Goal: Information Seeking & Learning: Learn about a topic

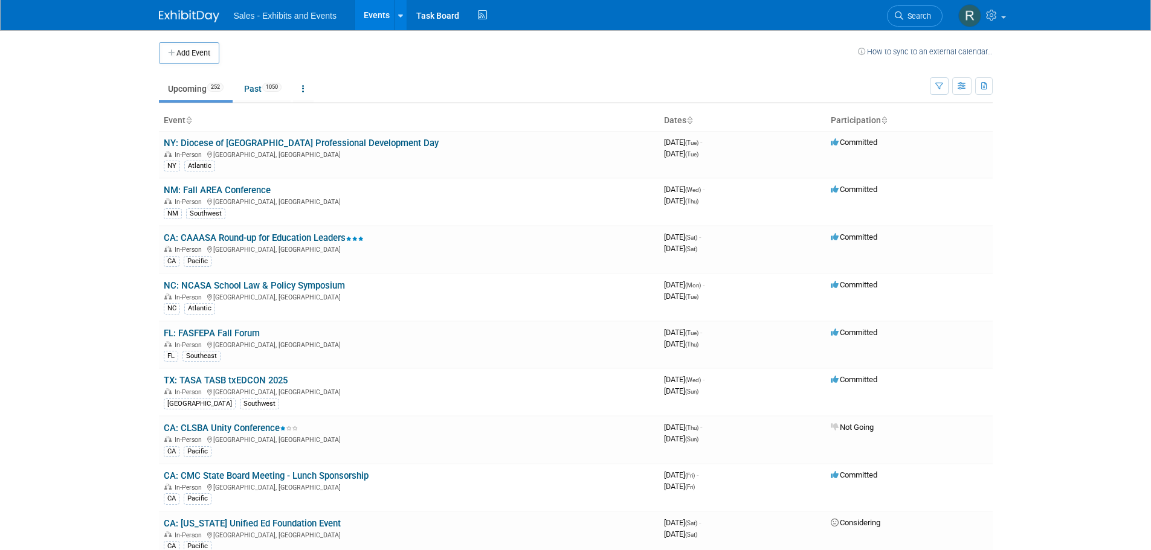
click at [900, 18] on icon at bounding box center [899, 15] width 8 height 8
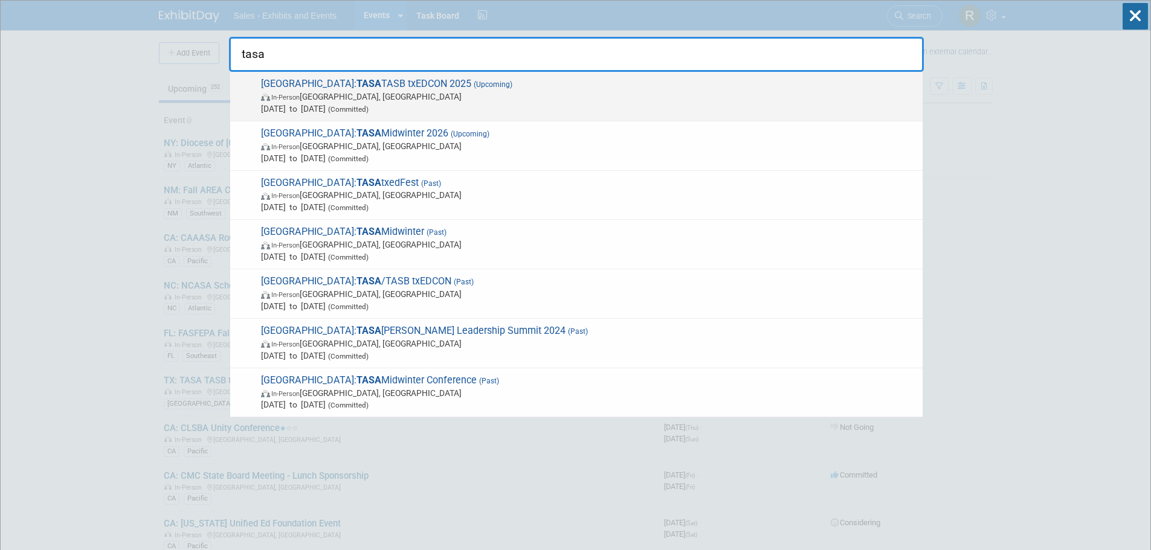
type input "tasa"
click at [347, 102] on span "In-Person [GEOGRAPHIC_DATA], [GEOGRAPHIC_DATA]" at bounding box center [589, 97] width 656 height 12
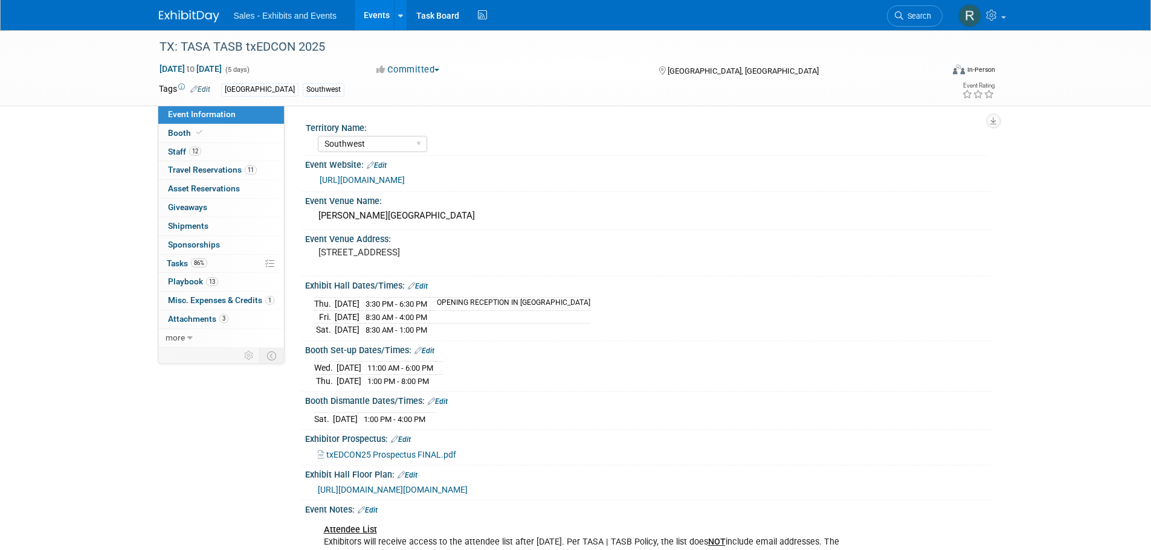
select select "Southwest"
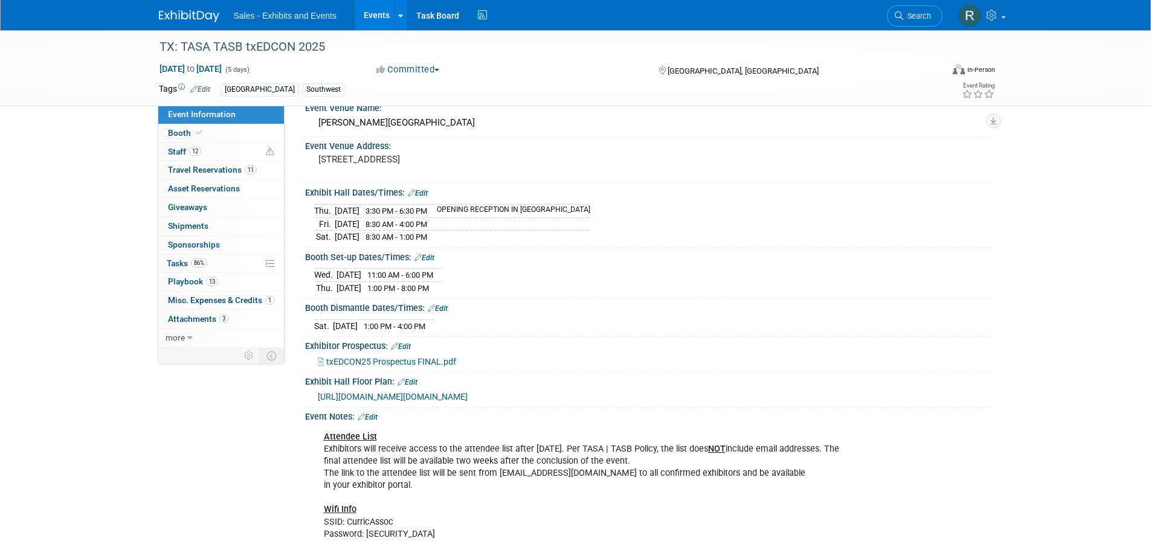
scroll to position [121, 0]
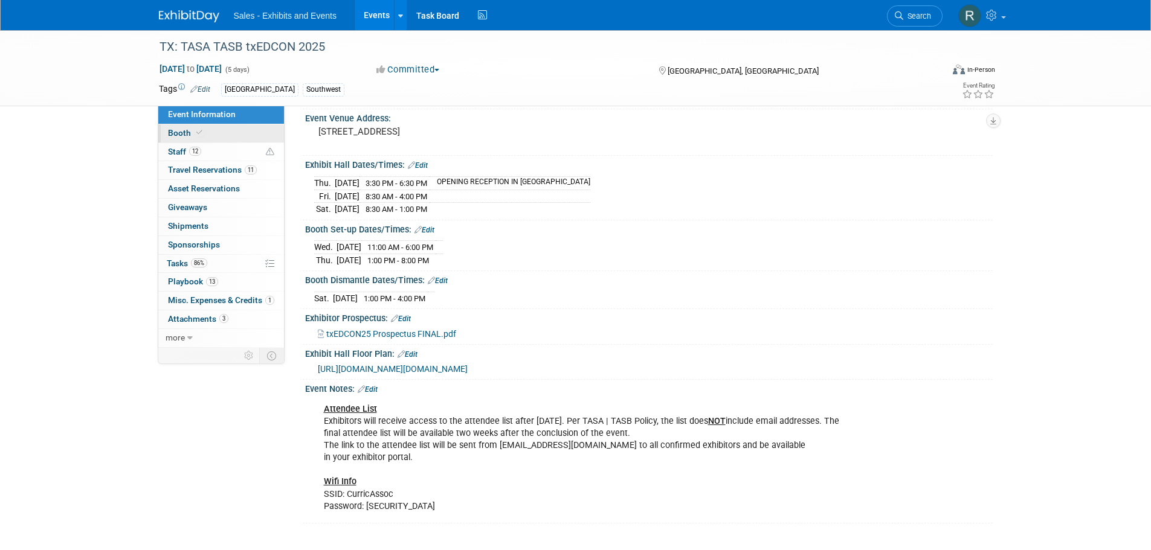
click at [178, 131] on span "Booth" at bounding box center [186, 133] width 37 height 10
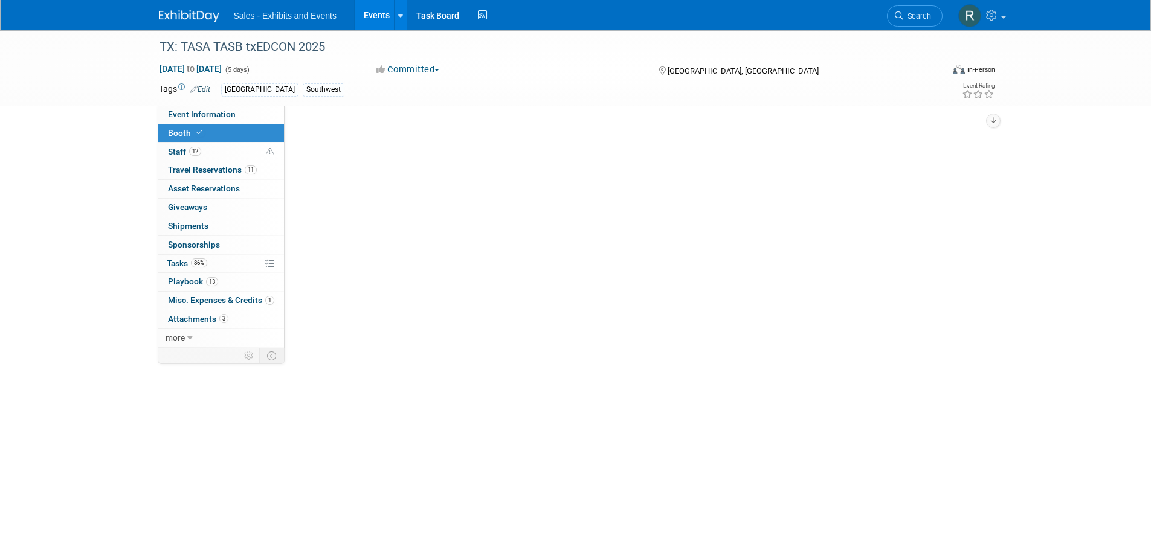
scroll to position [0, 0]
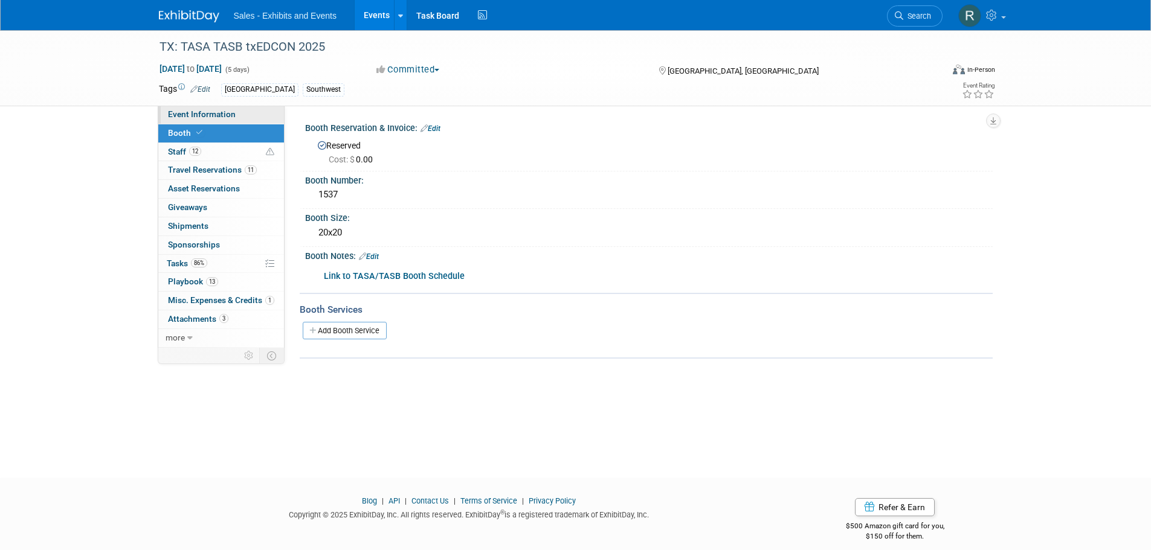
click at [215, 115] on span "Event Information" at bounding box center [202, 114] width 68 height 10
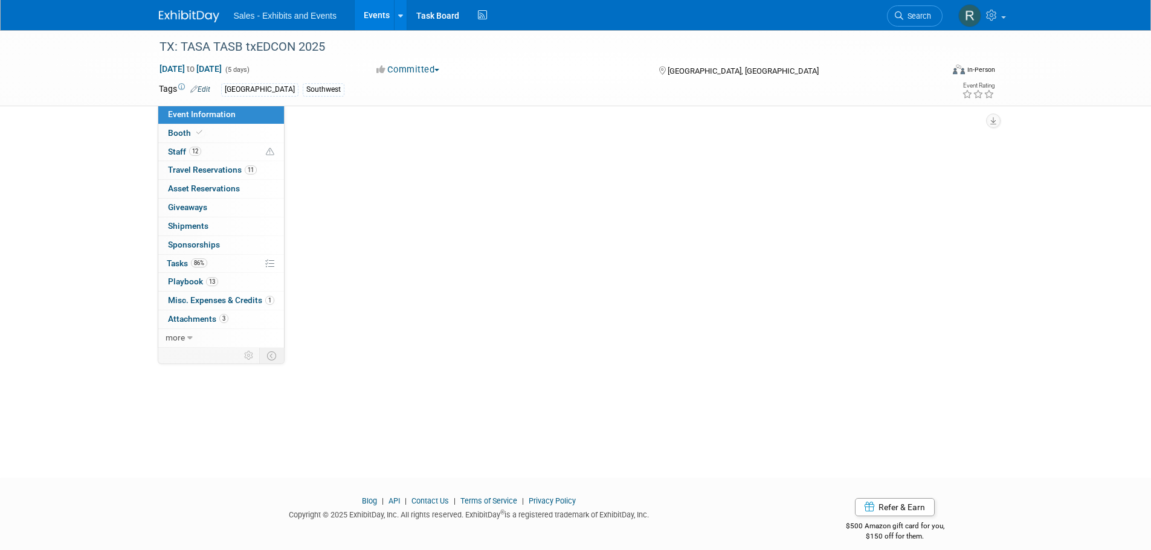
select select "Southwest"
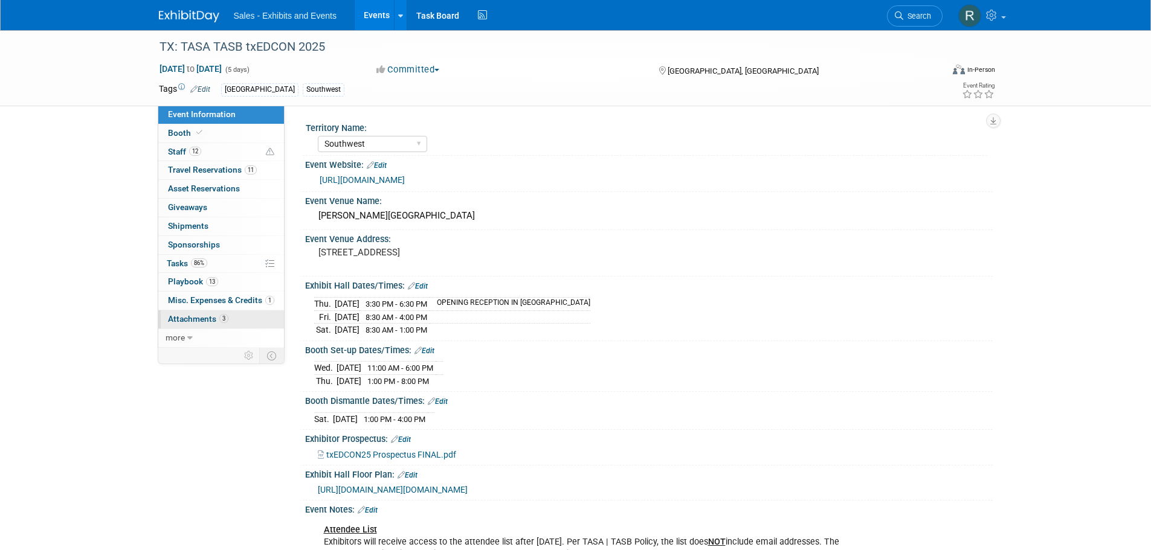
click at [178, 320] on span "Attachments 3" at bounding box center [198, 319] width 60 height 10
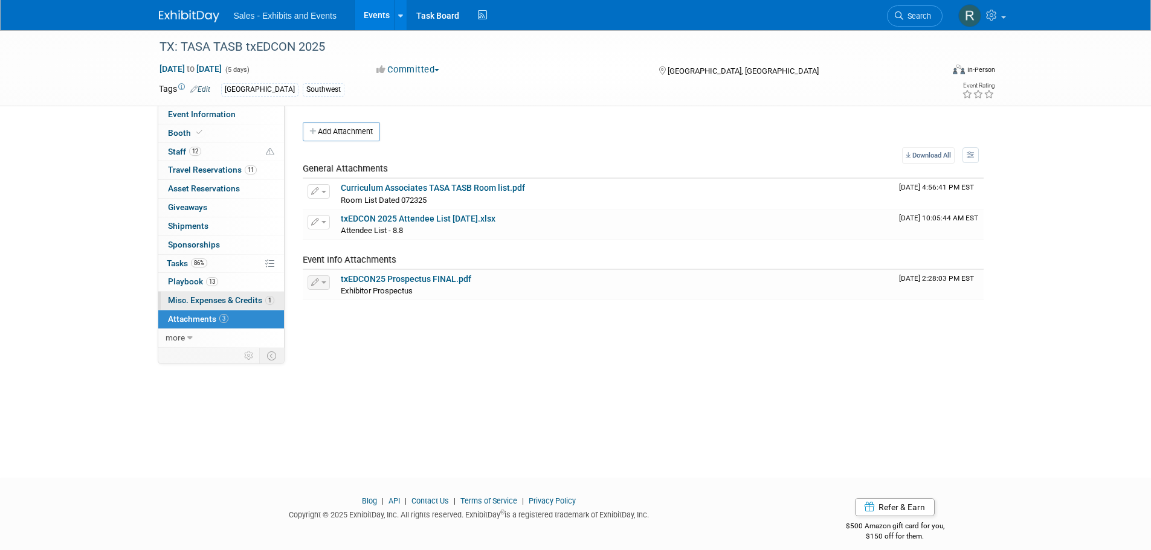
click at [237, 300] on span "Misc. Expenses & Credits 1" at bounding box center [221, 300] width 106 height 10
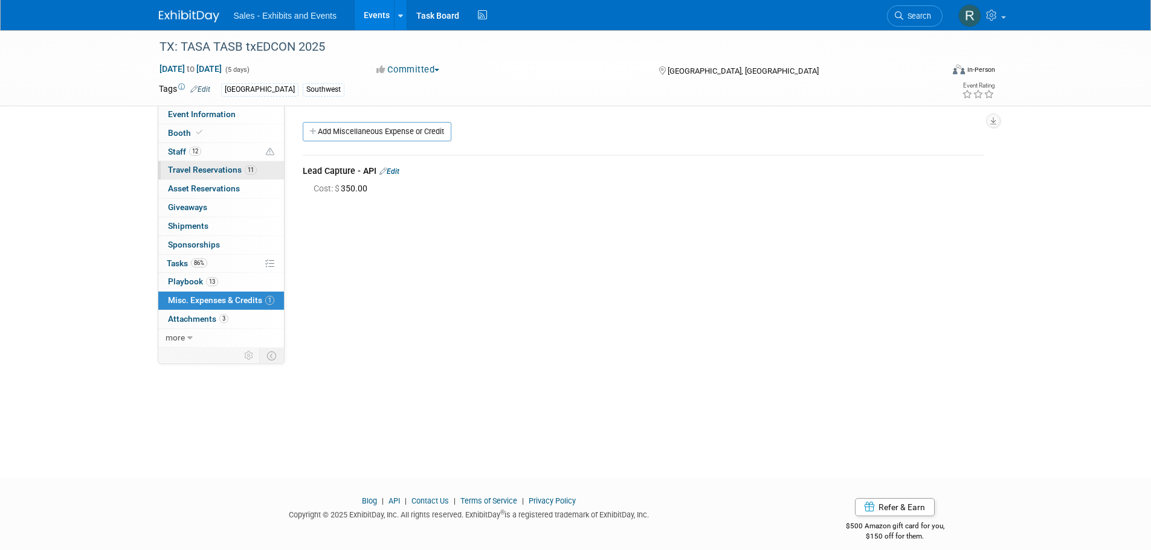
click at [192, 173] on span "Travel Reservations 11" at bounding box center [212, 170] width 89 height 10
